Goal: Task Accomplishment & Management: Manage account settings

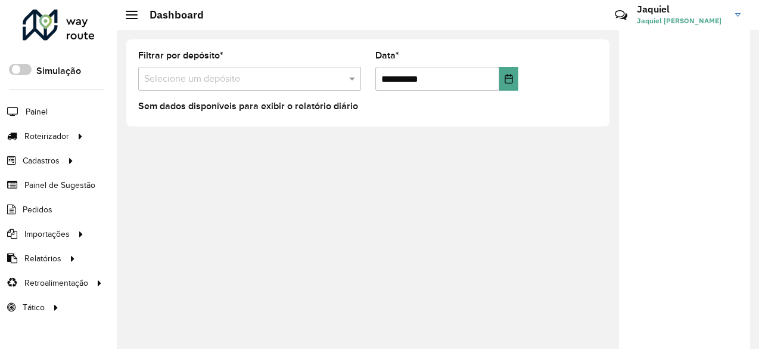
click at [654, 21] on span "Jaquiel [PERSON_NAME]" at bounding box center [681, 20] width 89 height 11
click at [677, 177] on div at bounding box center [684, 194] width 131 height 328
click at [670, 6] on h3 "Jaquiel" at bounding box center [681, 9] width 89 height 11
click at [685, 95] on link "Encerrar sessão" at bounding box center [691, 95] width 105 height 36
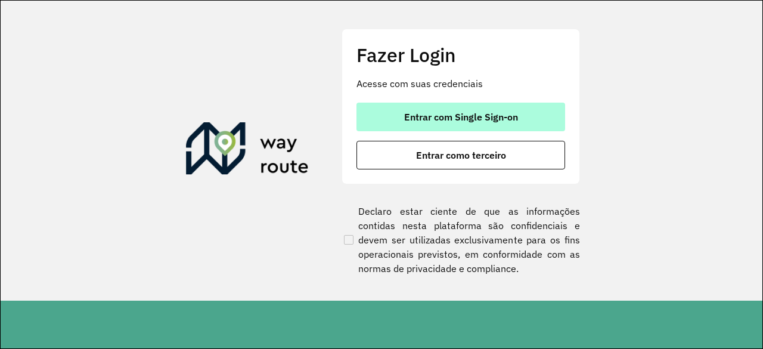
click at [464, 112] on span "Entrar com Single Sign-on" at bounding box center [461, 117] width 114 height 10
